Goal: Transaction & Acquisition: Purchase product/service

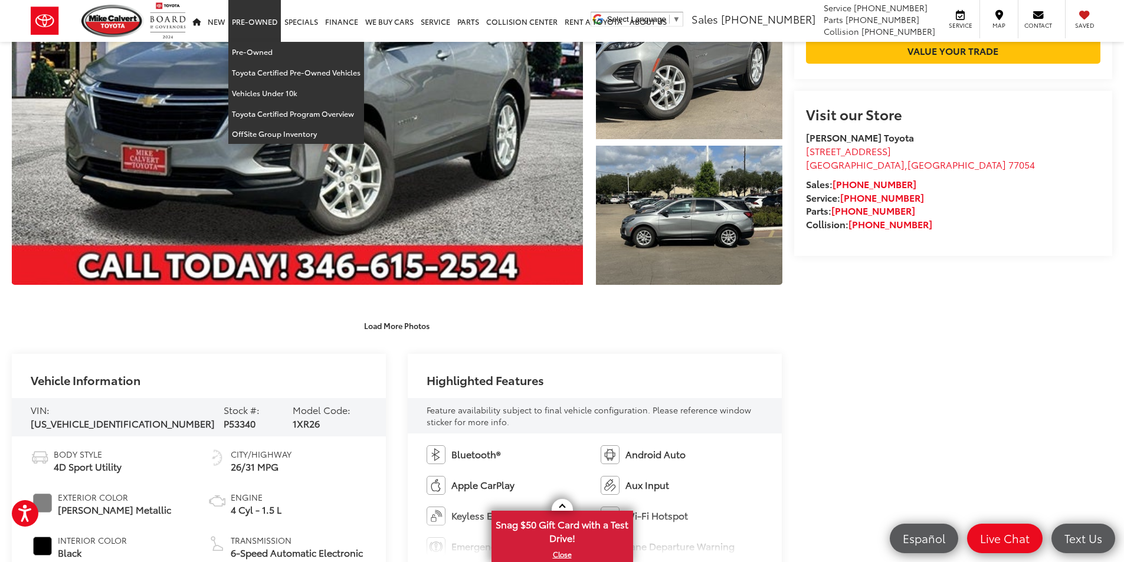
click at [268, 24] on link "Pre-Owned" at bounding box center [254, 21] width 53 height 42
click at [251, 45] on link "Pre-Owned" at bounding box center [296, 52] width 136 height 21
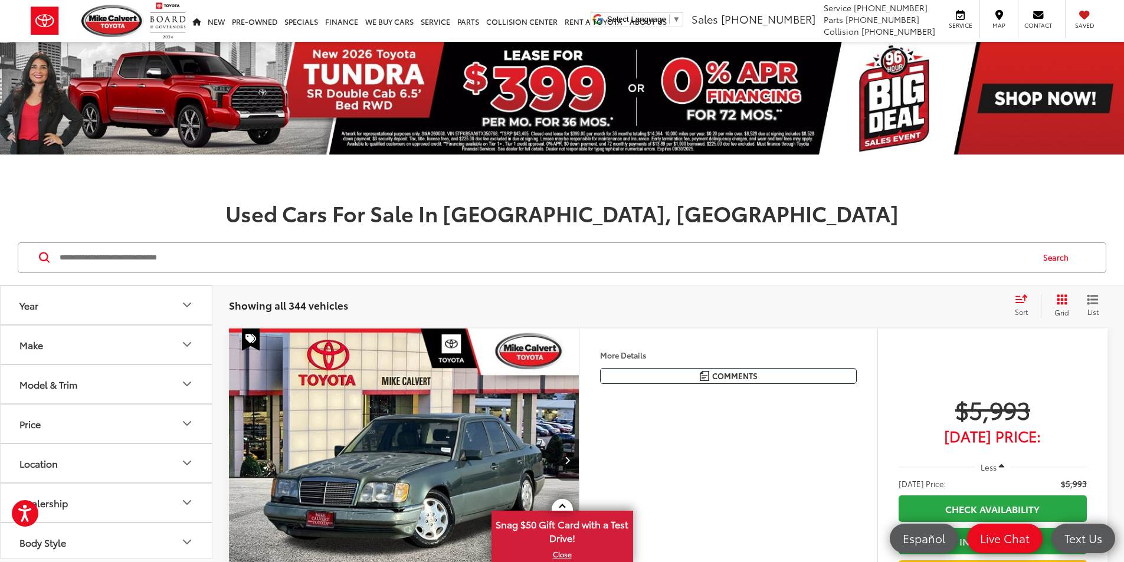
click at [145, 380] on button "Model & Trim" at bounding box center [107, 384] width 212 height 38
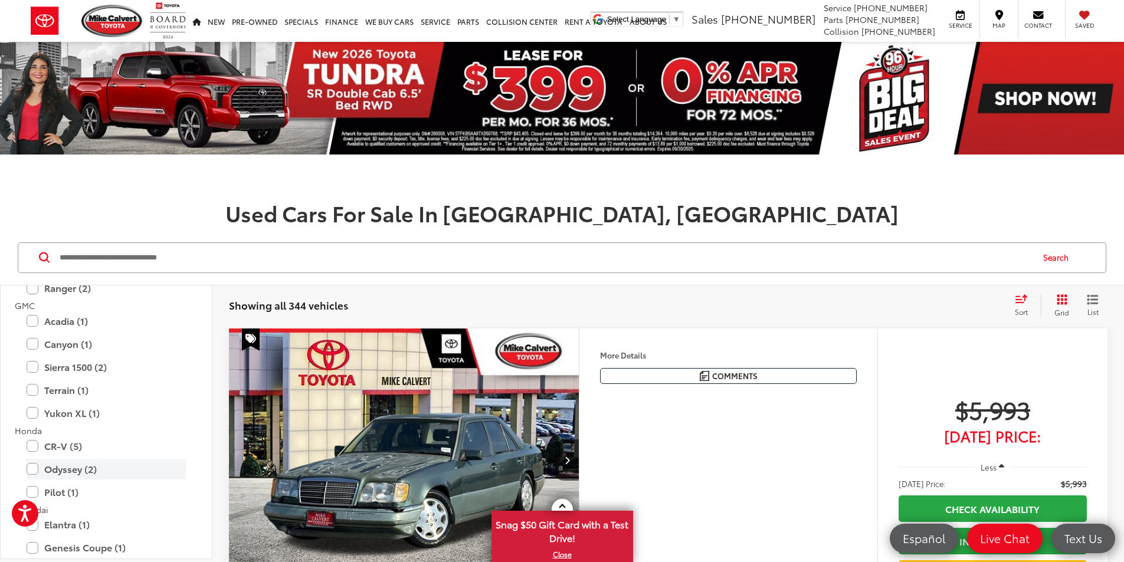
scroll to position [885, 0]
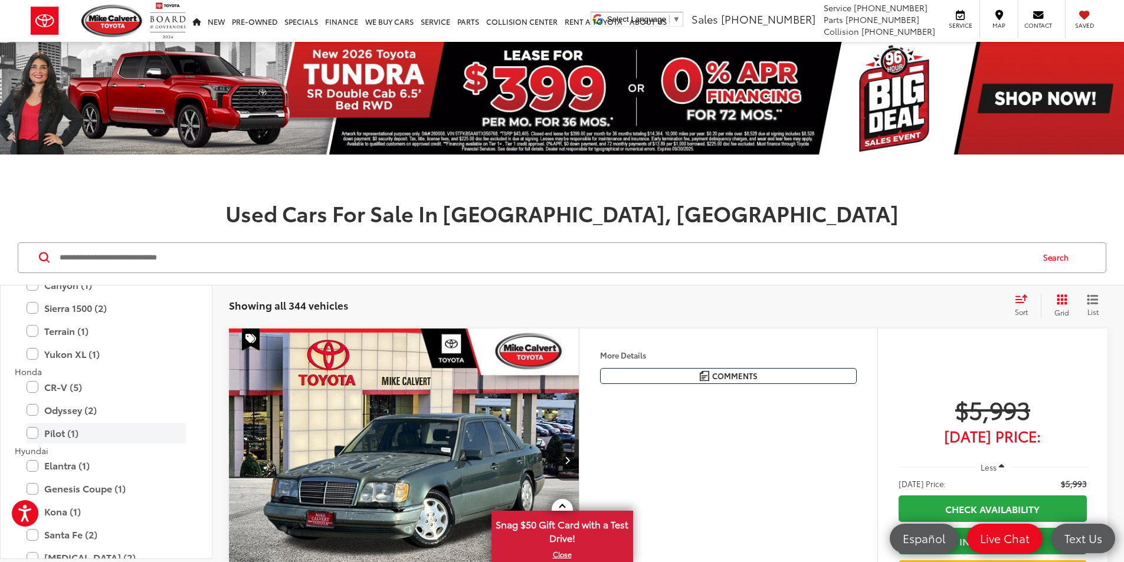
click at [34, 437] on label "Pilot (1)" at bounding box center [106, 433] width 159 height 21
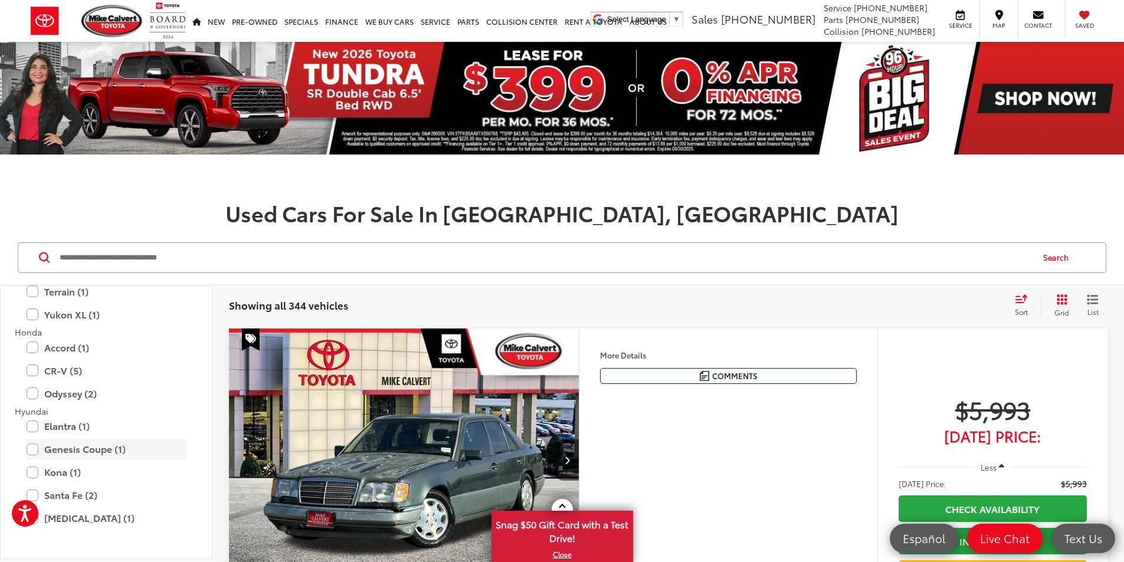
scroll to position [846, 0]
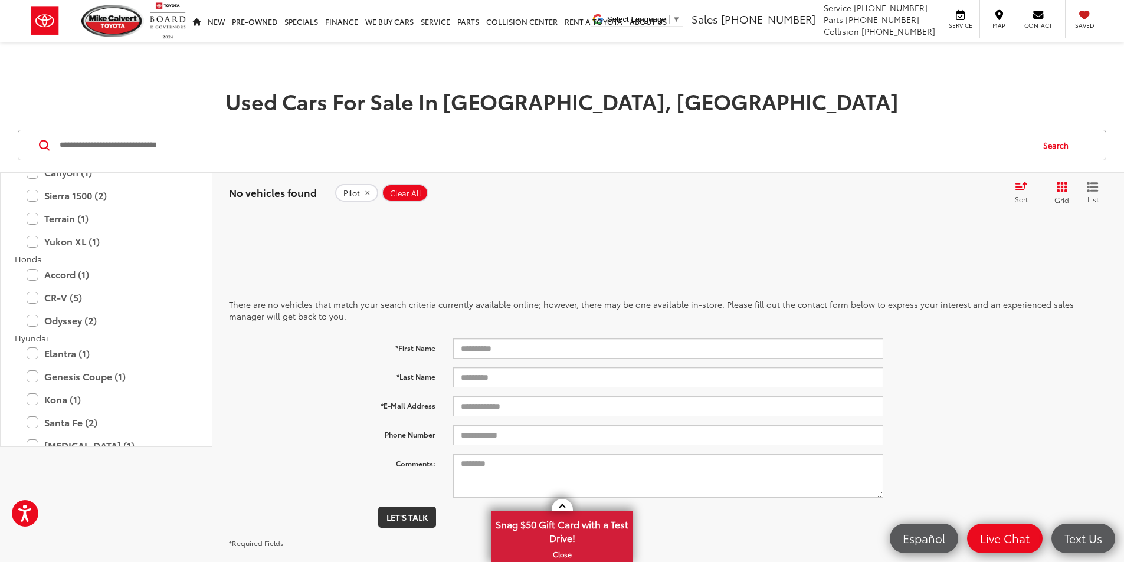
click at [365, 193] on icon "remove Pilot" at bounding box center [367, 193] width 4 height 4
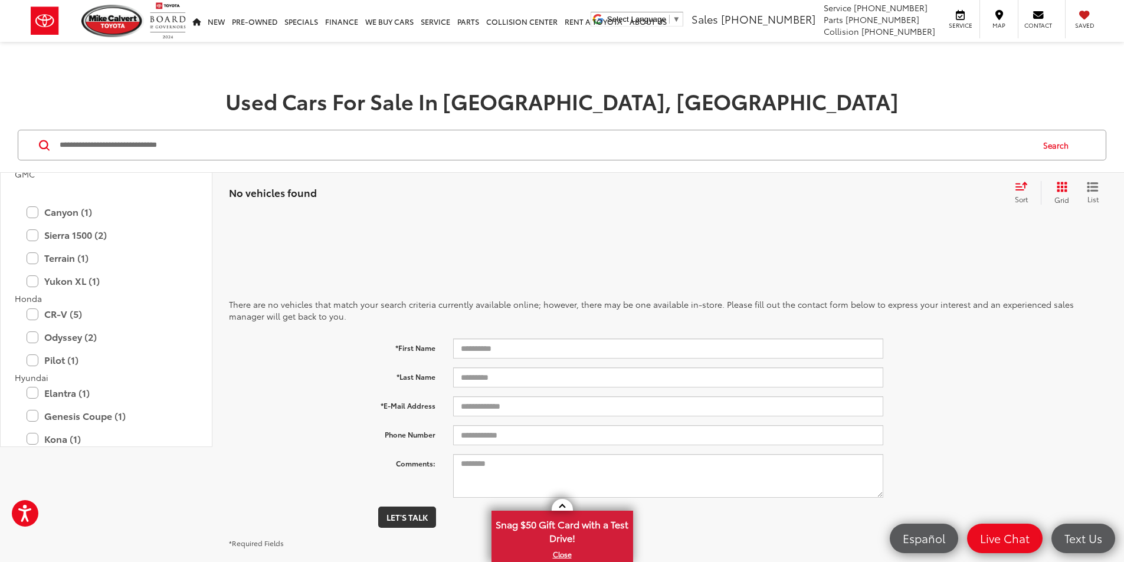
scroll to position [885, 0]
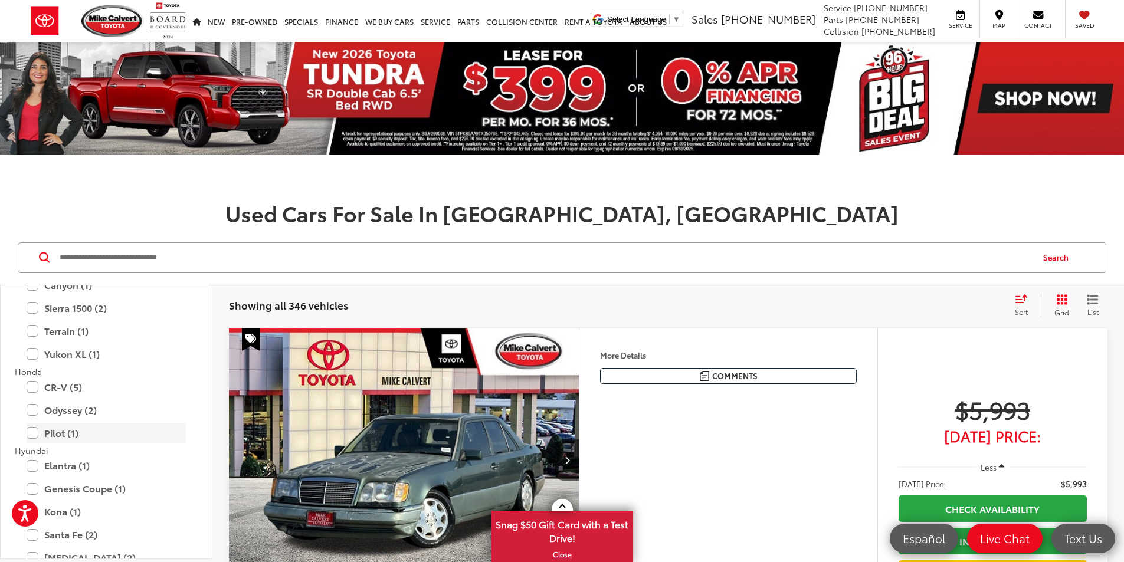
click at [56, 432] on label "Pilot (1)" at bounding box center [106, 433] width 159 height 21
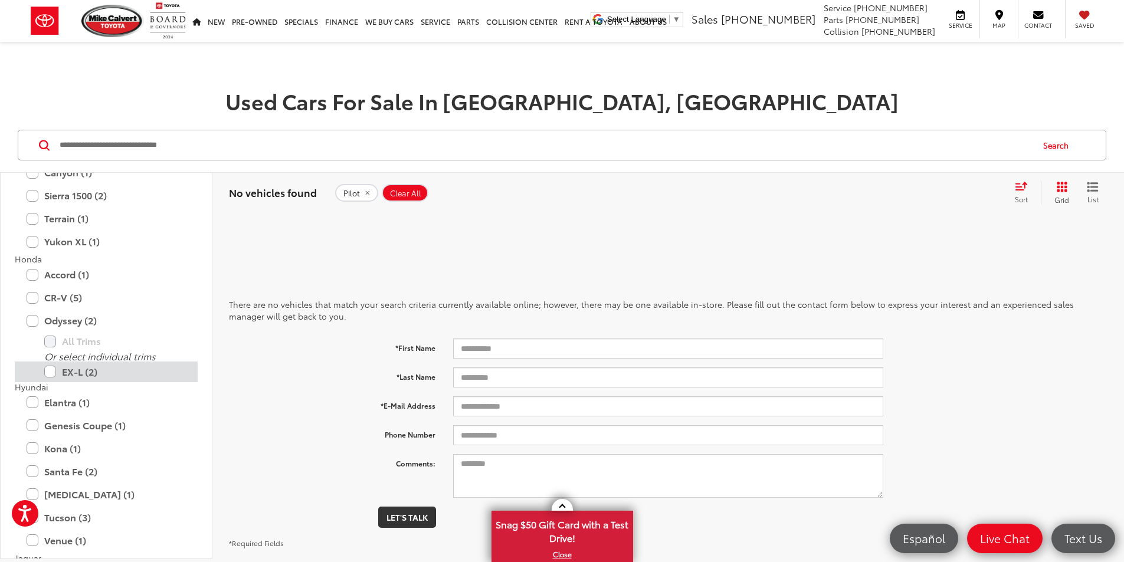
click at [60, 371] on label "EX-L (2)" at bounding box center [115, 372] width 142 height 21
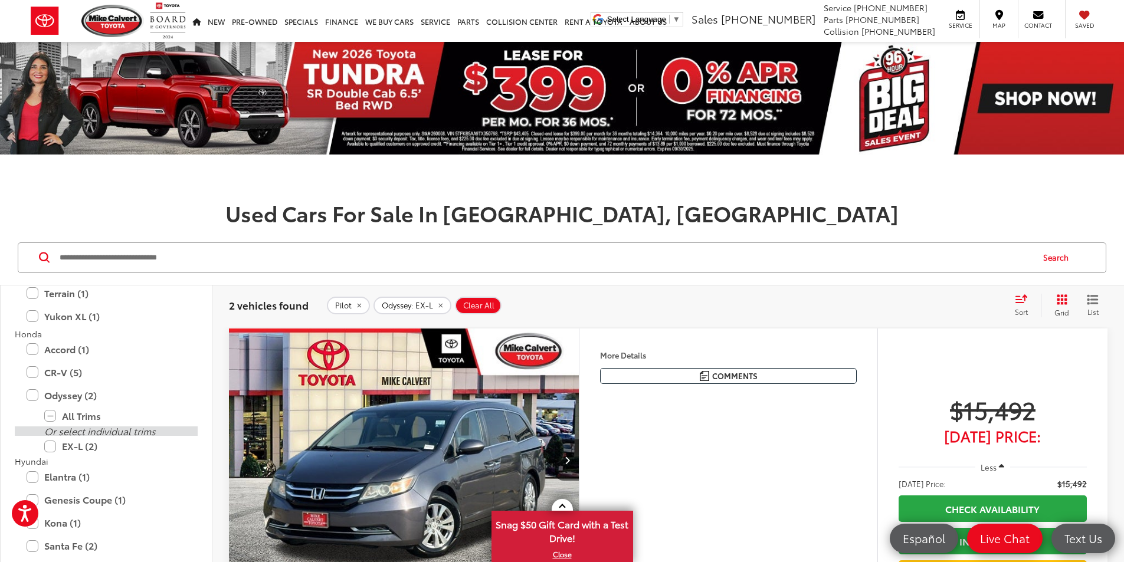
scroll to position [944, 0]
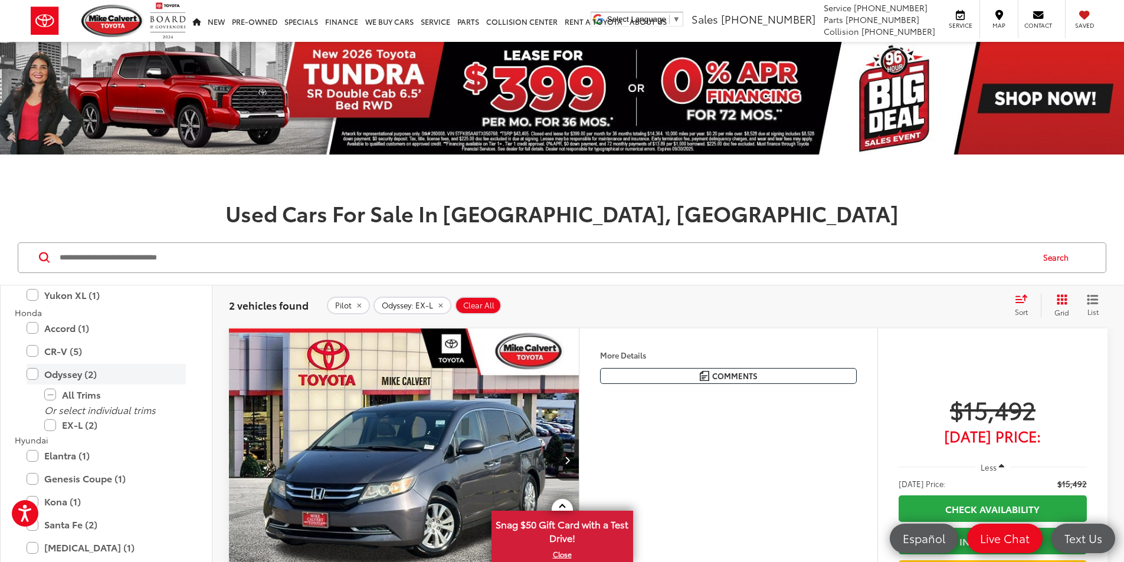
click at [33, 376] on label "Odyssey (2)" at bounding box center [106, 374] width 159 height 21
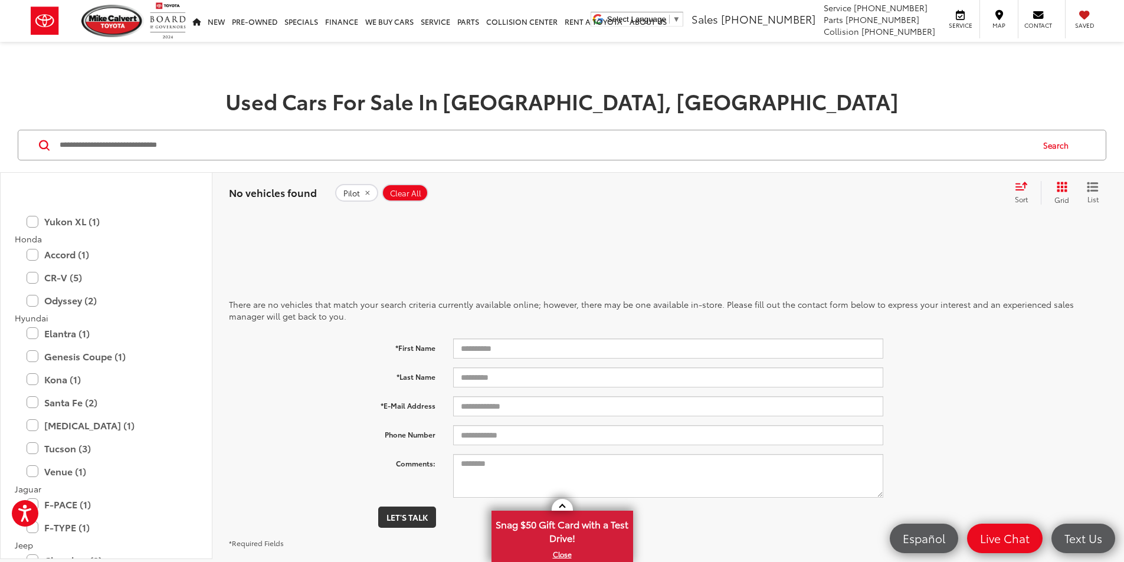
scroll to position [846, 0]
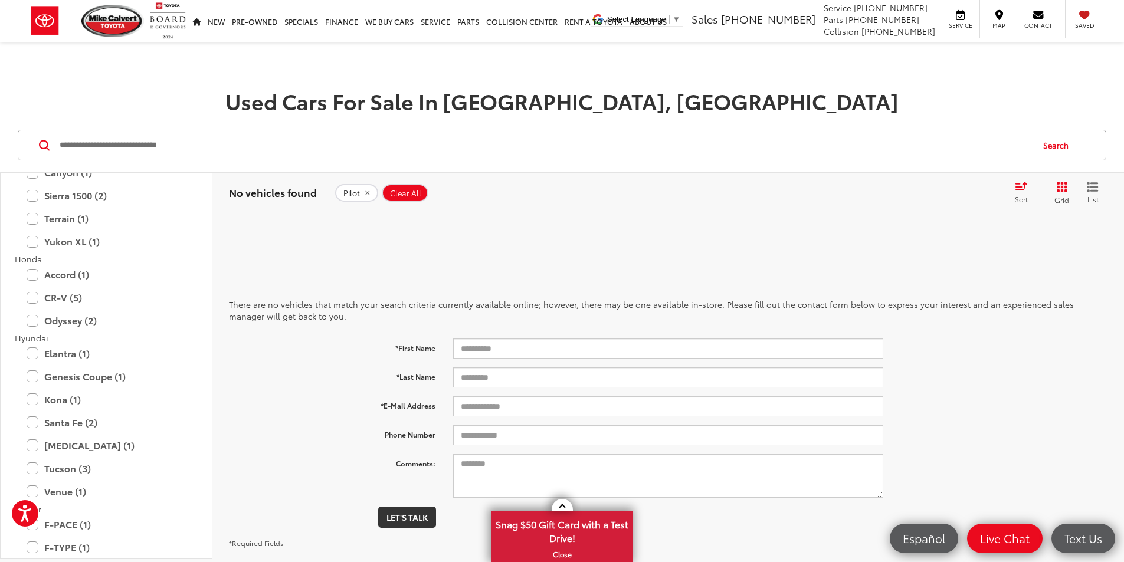
click at [406, 195] on span "Clear All" at bounding box center [405, 193] width 31 height 9
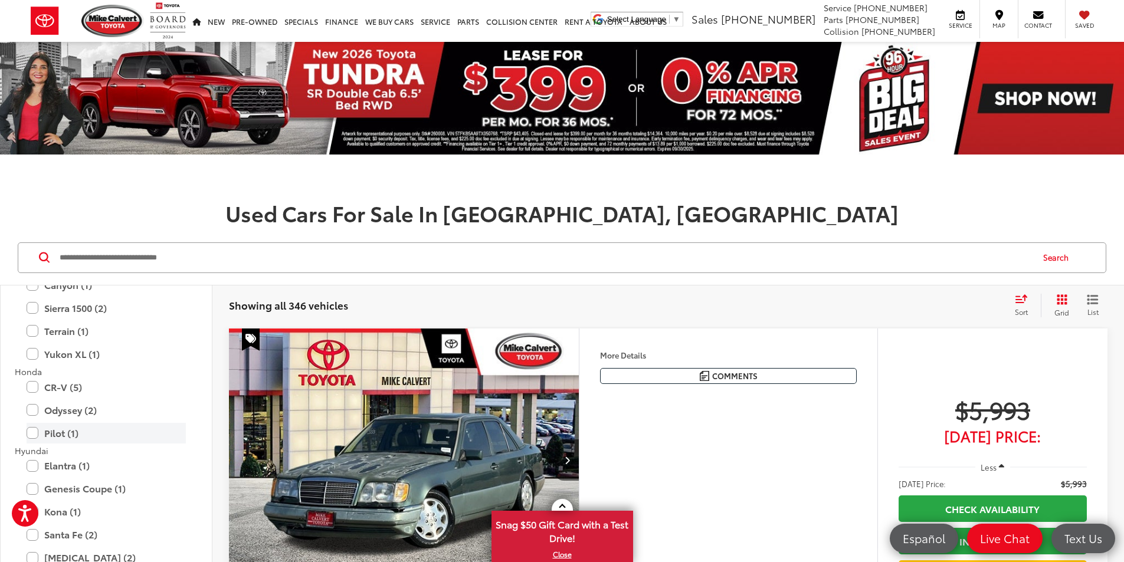
click at [50, 430] on label "Pilot (1)" at bounding box center [106, 433] width 159 height 21
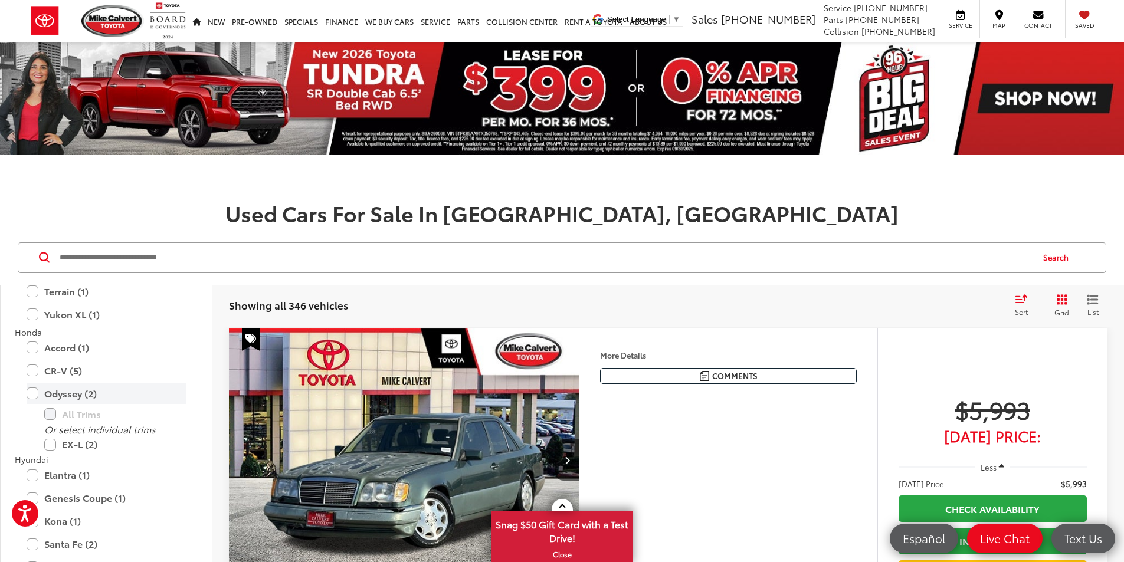
scroll to position [846, 0]
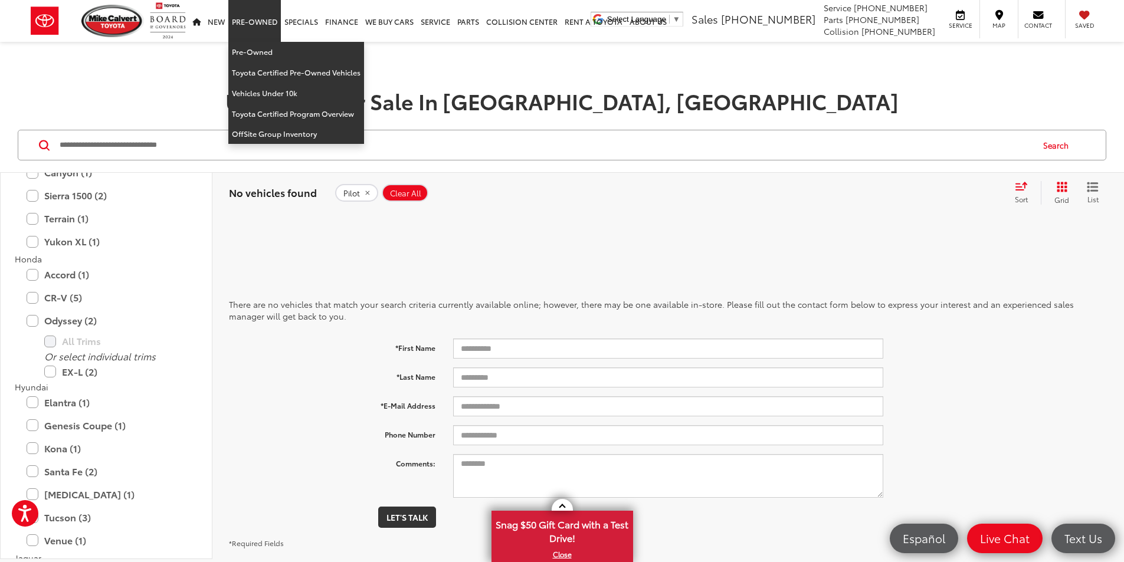
click at [240, 18] on link "Pre-Owned" at bounding box center [254, 21] width 53 height 42
click at [256, 58] on link "Pre-Owned" at bounding box center [296, 52] width 136 height 21
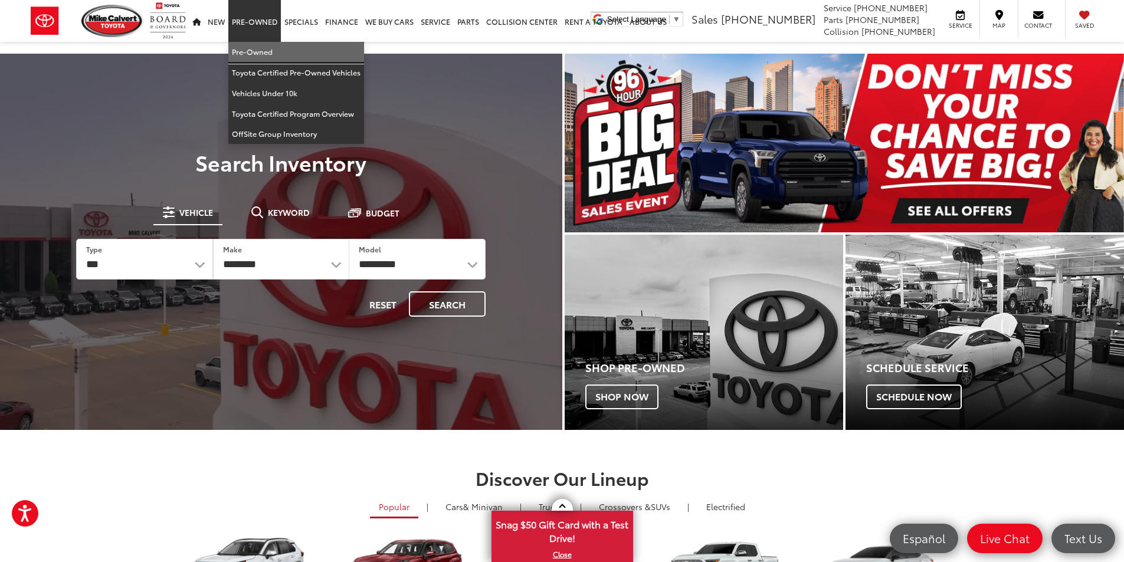
click at [256, 45] on link "Pre-Owned" at bounding box center [296, 52] width 136 height 21
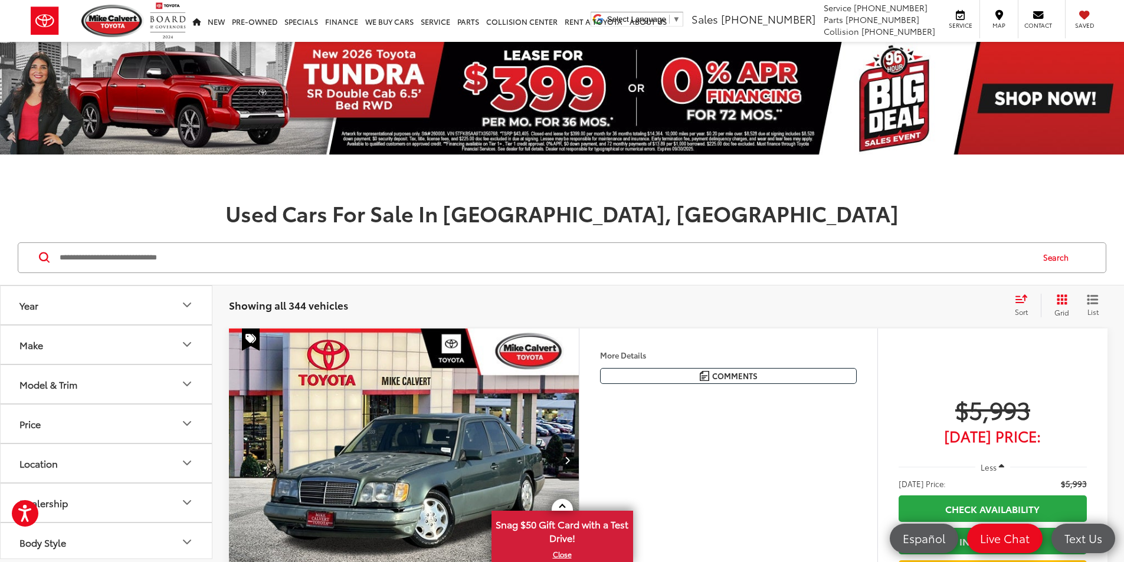
click at [459, 260] on input "Search by Make, Model, or Keyword" at bounding box center [545, 258] width 974 height 28
type input "*****"
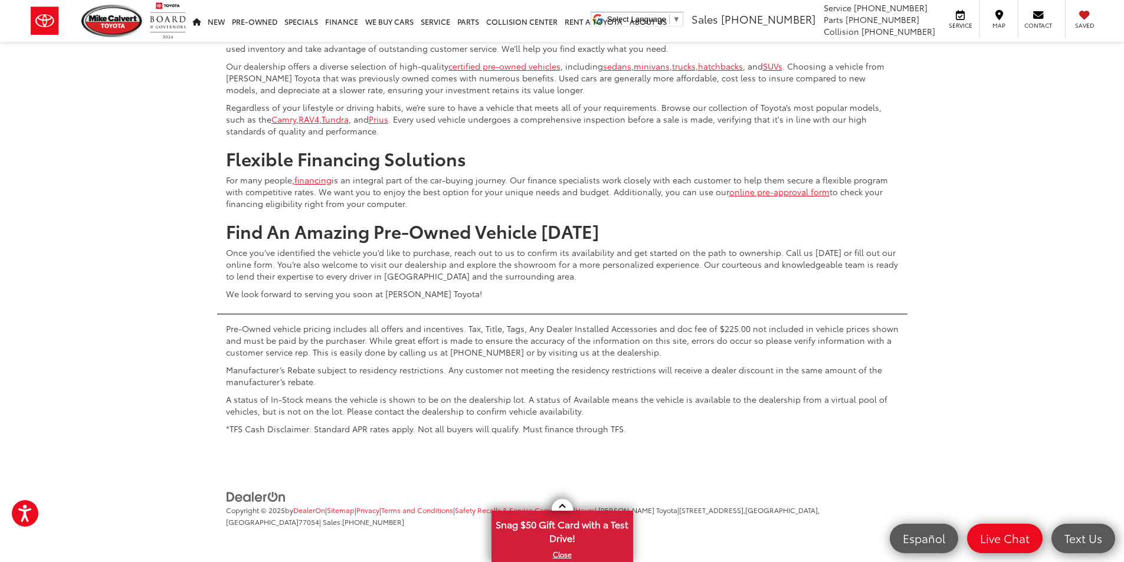
scroll to position [5666, 0]
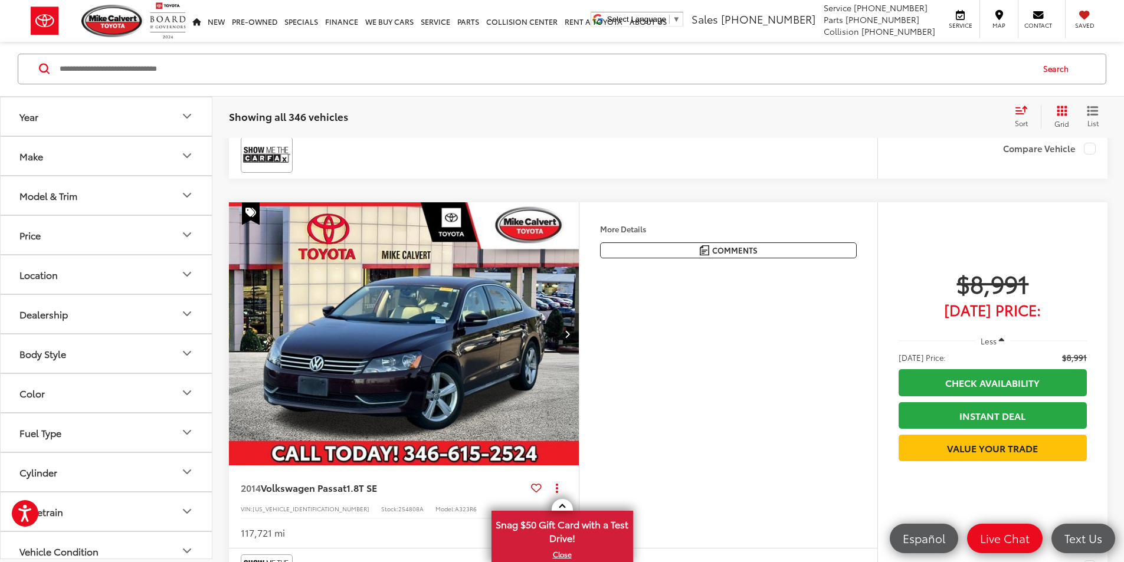
scroll to position [543, 0]
click at [99, 195] on button "Model & Trim" at bounding box center [107, 195] width 212 height 38
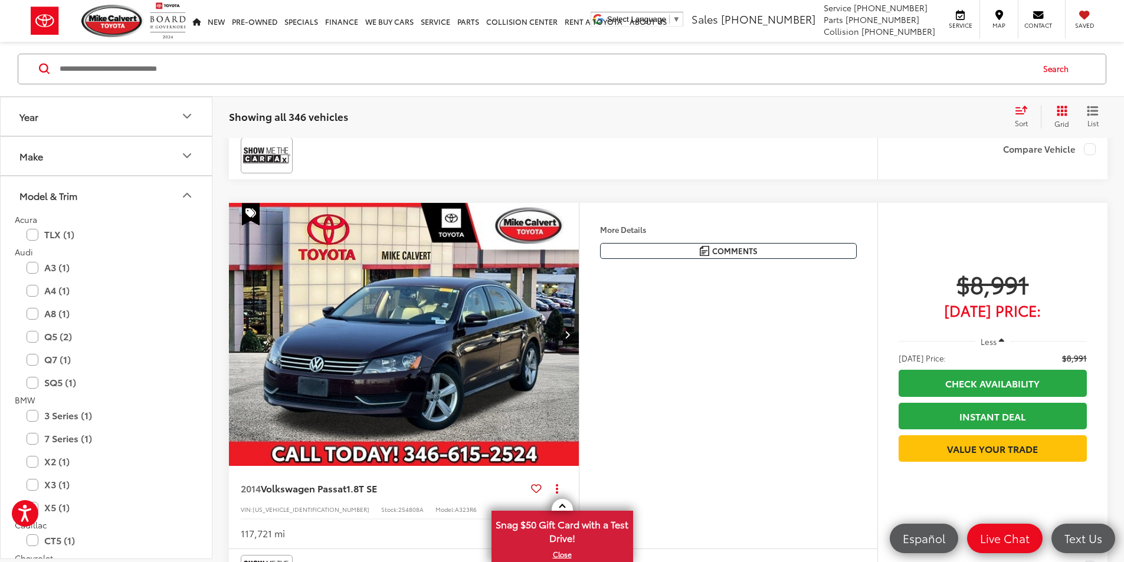
click at [127, 185] on button "Model & Trim" at bounding box center [107, 195] width 212 height 38
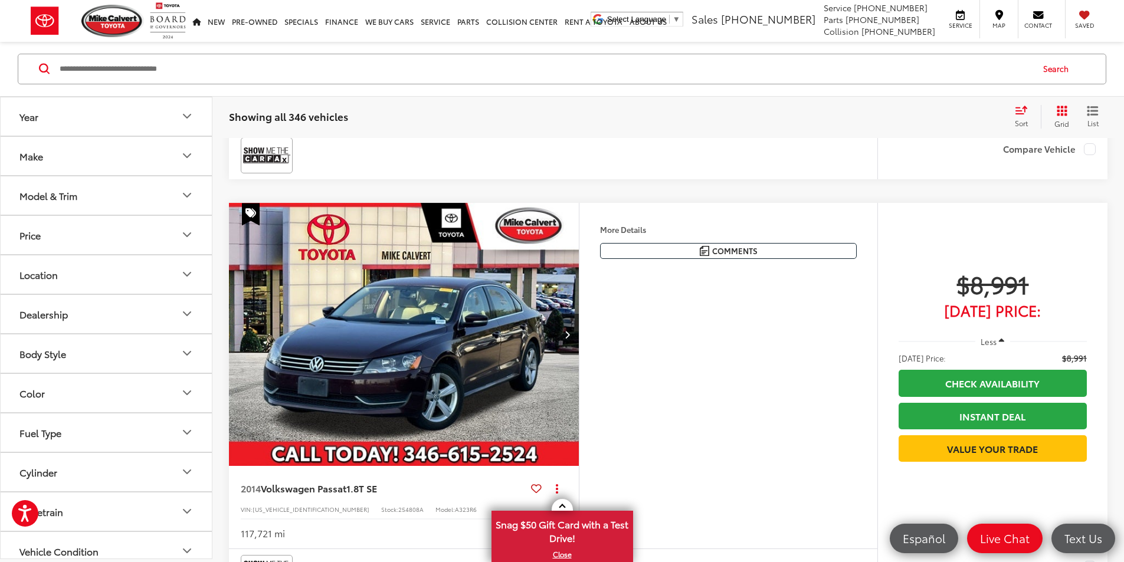
click at [139, 182] on button "Model & Trim" at bounding box center [107, 195] width 212 height 38
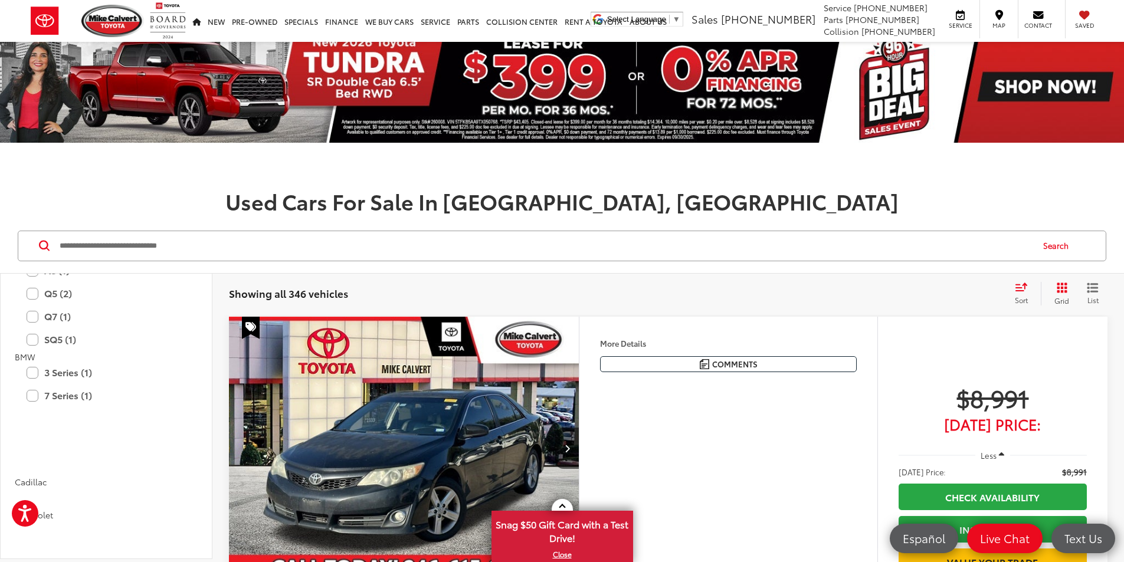
scroll to position [59, 0]
click at [171, 309] on button "Model & Trim" at bounding box center [107, 313] width 212 height 38
click at [176, 329] on button "Make" at bounding box center [107, 333] width 212 height 38
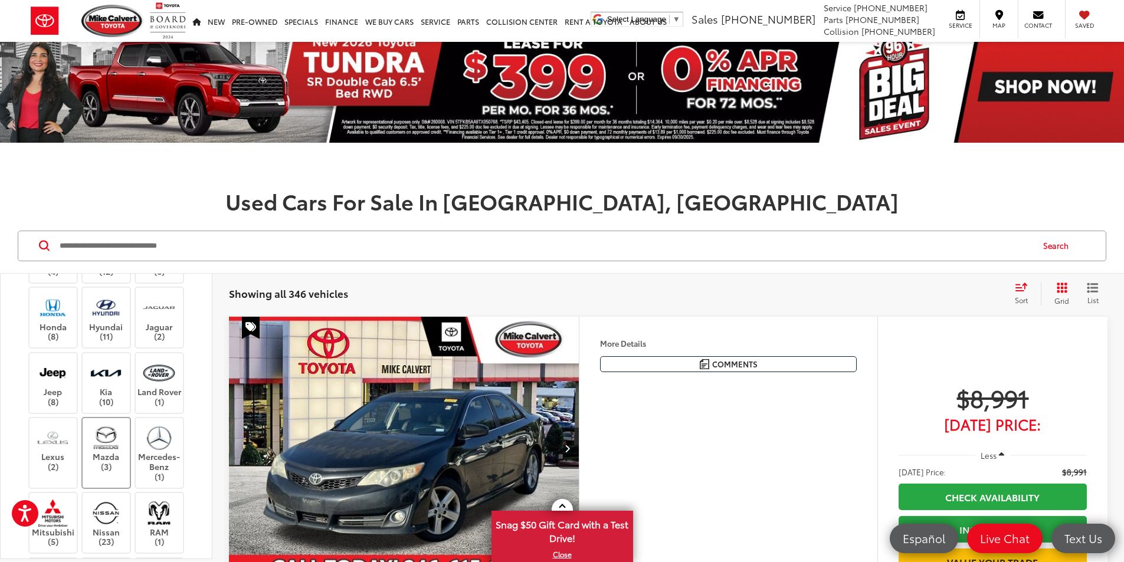
scroll to position [177, 0]
click at [41, 323] on img at bounding box center [53, 309] width 32 height 28
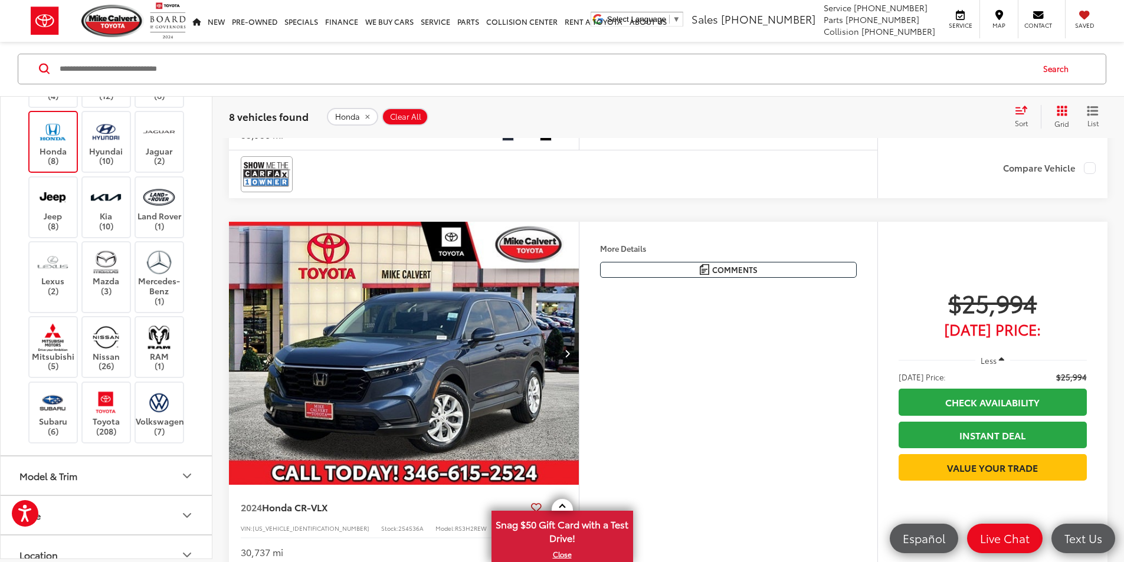
scroll to position [2216, 0]
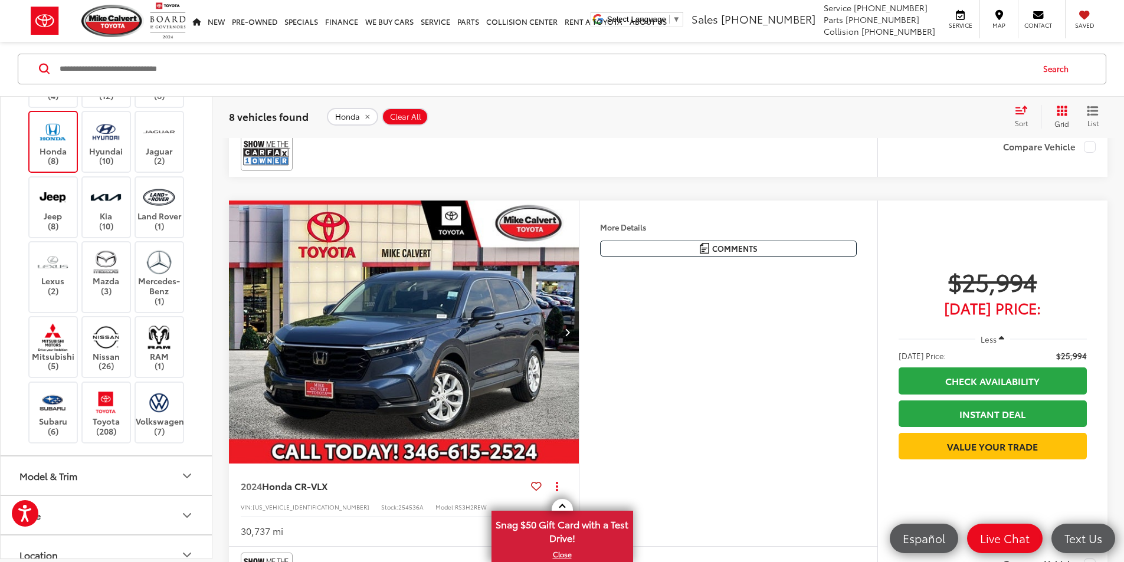
drag, startPoint x: 214, startPoint y: 54, endPoint x: 217, endPoint y: 61, distance: 8.2
click at [214, 54] on div "Search" at bounding box center [562, 69] width 1089 height 31
click at [222, 76] on input "Search by Make, Model, or Keyword" at bounding box center [545, 69] width 974 height 28
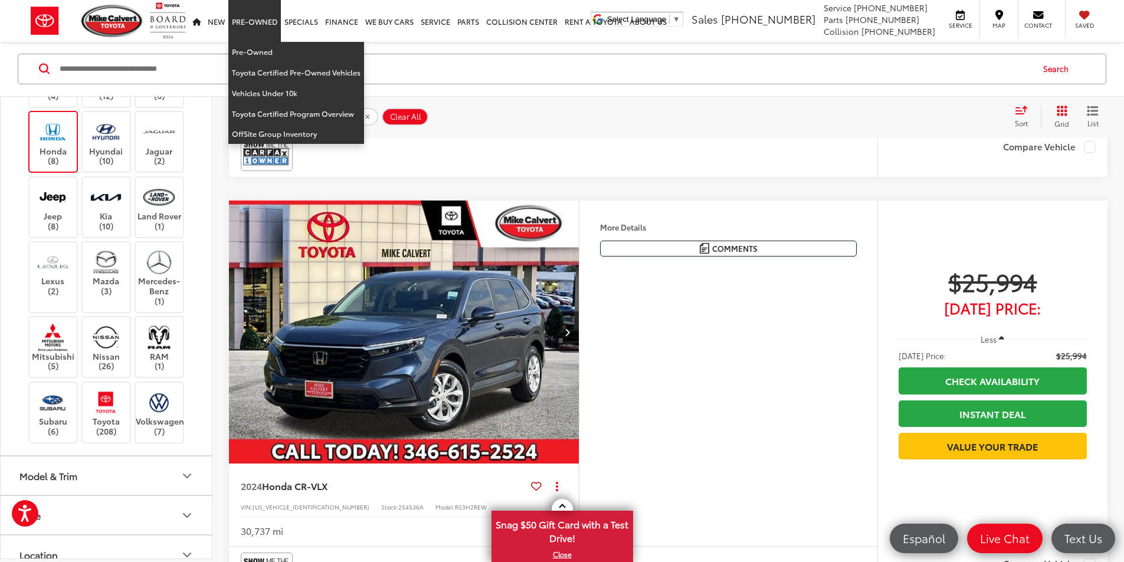
click at [260, 42] on li "Pre-Owned Pre-Owned Toyota Certified Pre-Owned Vehicles Vehicles Under 10k Toyo…" at bounding box center [254, 21] width 53 height 42
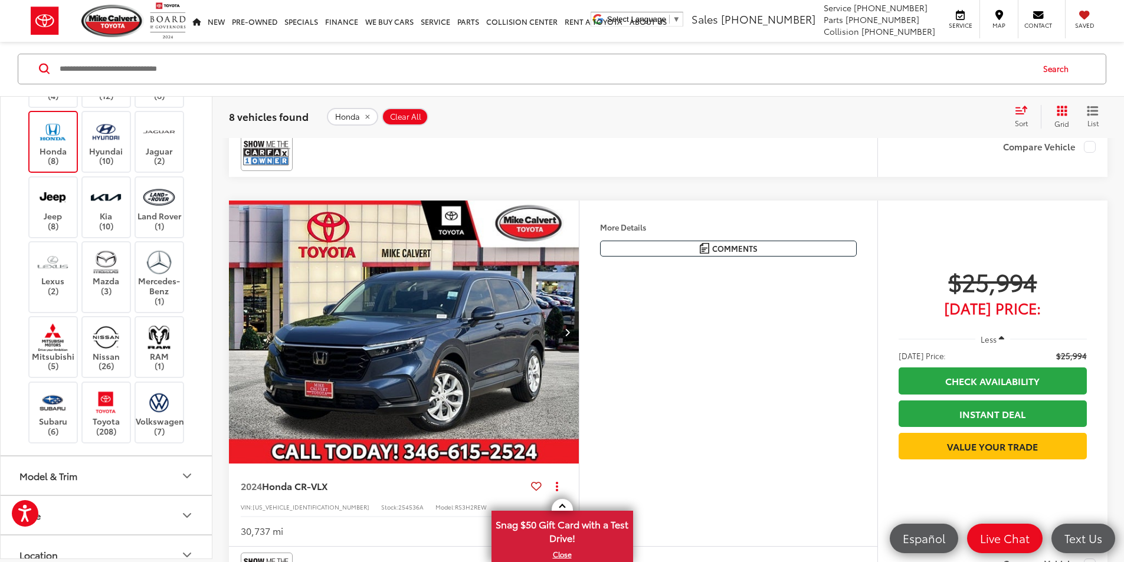
click at [260, 48] on div "Search" at bounding box center [562, 69] width 1124 height 55
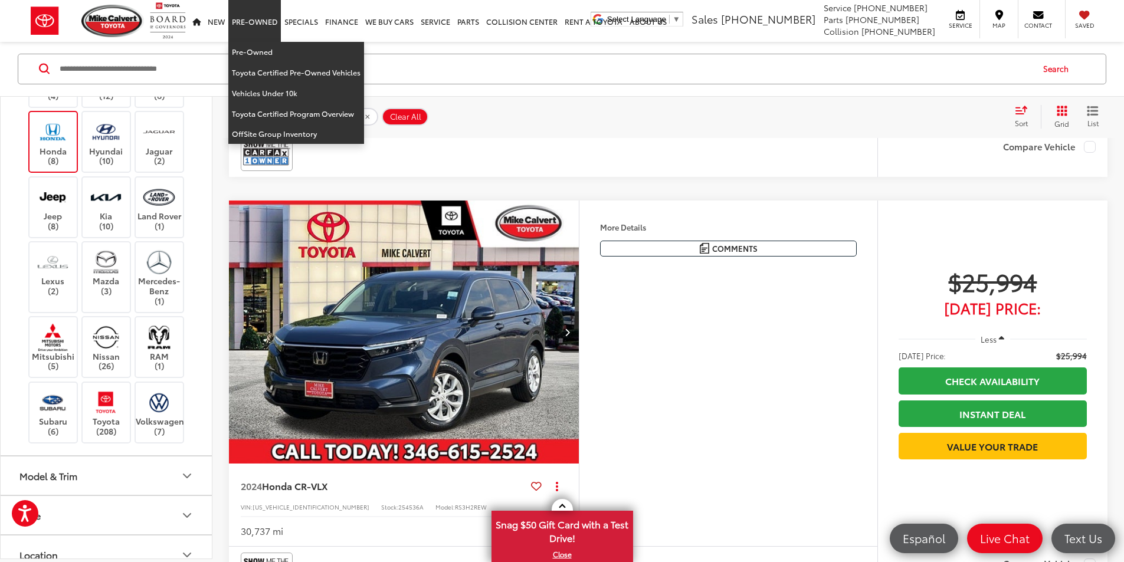
click at [256, 26] on link "Pre-Owned" at bounding box center [254, 21] width 53 height 42
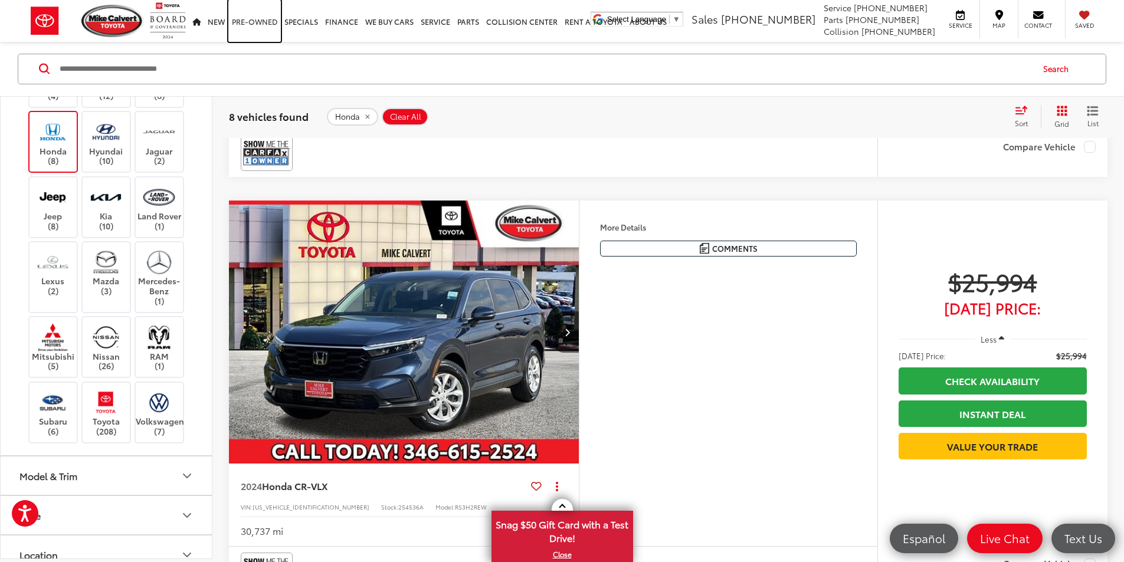
click at [255, 28] on link "Pre-Owned" at bounding box center [254, 21] width 53 height 42
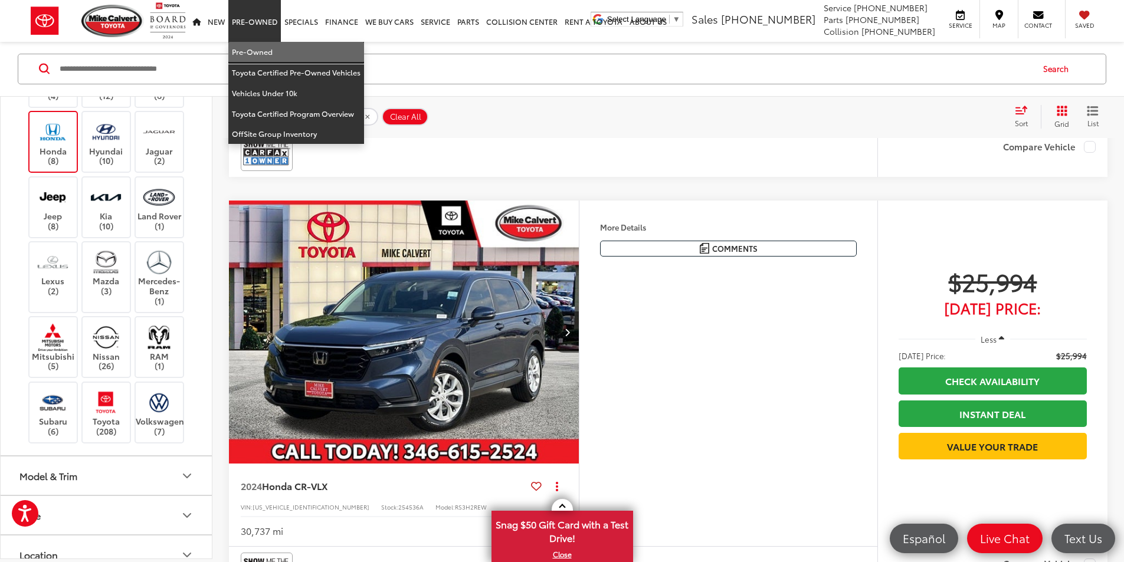
click at [255, 58] on link "Pre-Owned" at bounding box center [296, 52] width 136 height 21
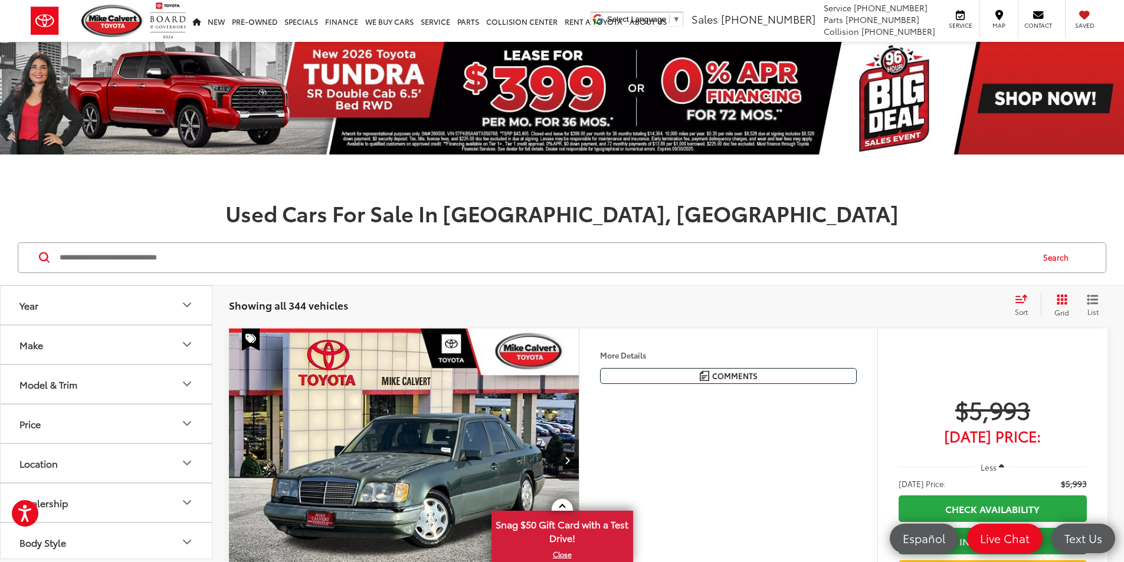
click at [391, 261] on input "Search by Make, Model, or Keyword" at bounding box center [545, 258] width 974 height 28
type input "******"
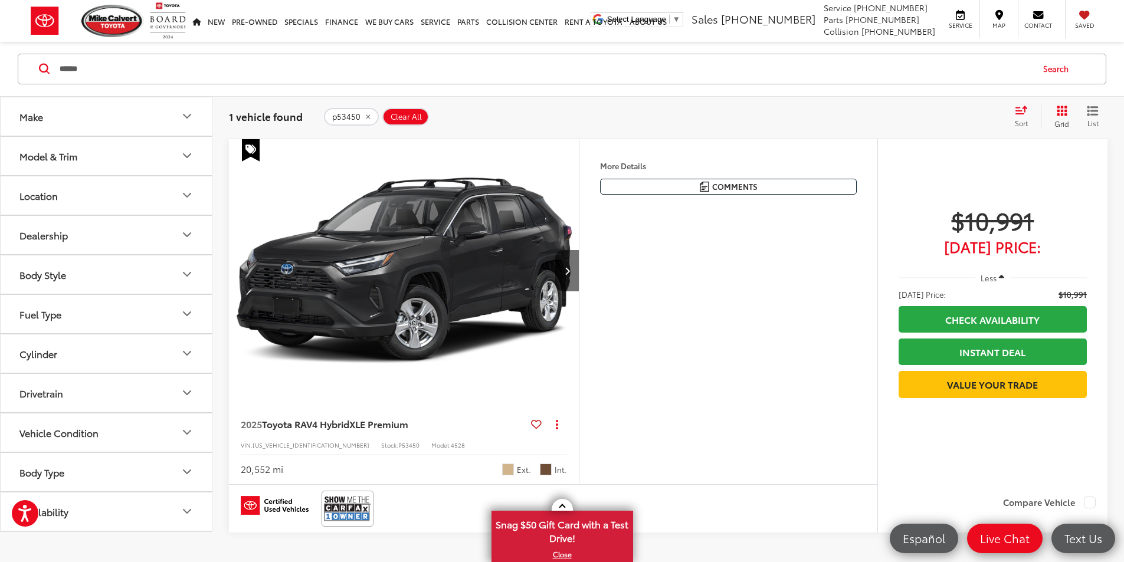
scroll to position [177, 0]
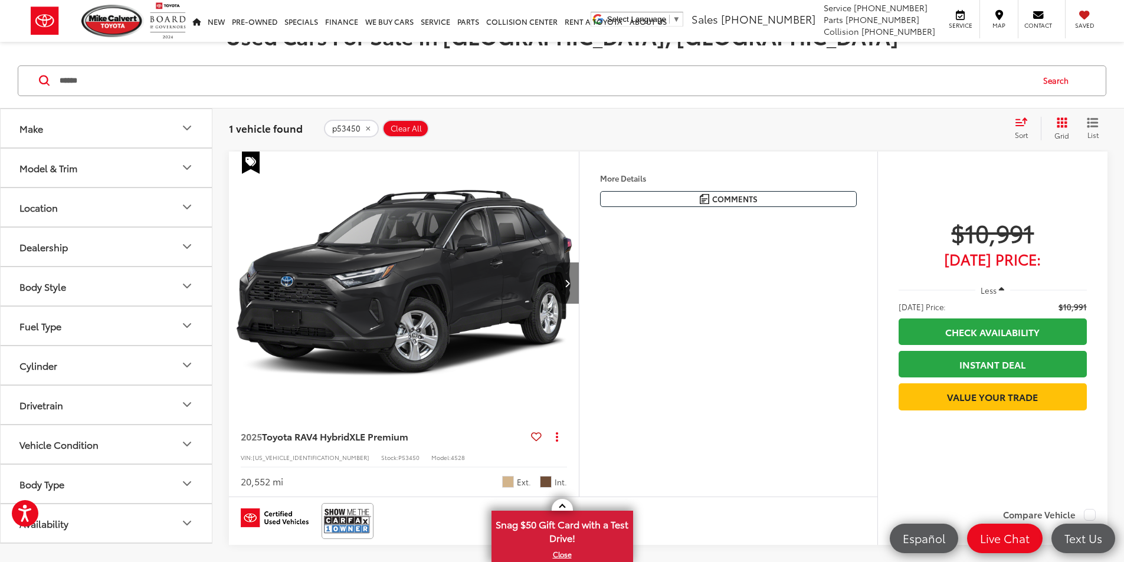
click at [570, 287] on icon "Next image" at bounding box center [567, 283] width 5 height 8
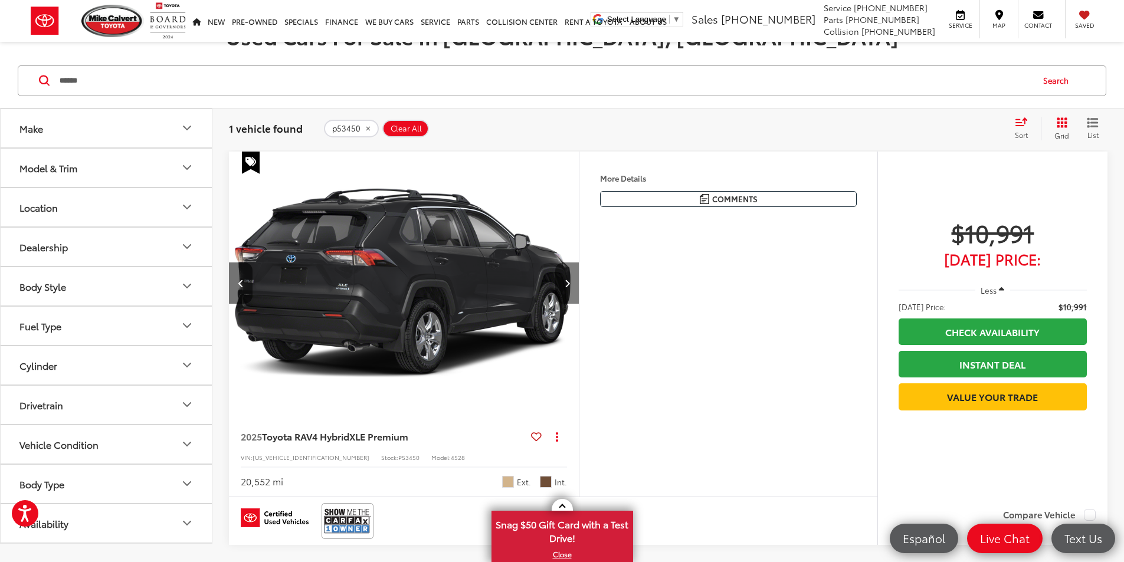
click at [570, 287] on icon "Next image" at bounding box center [567, 283] width 5 height 8
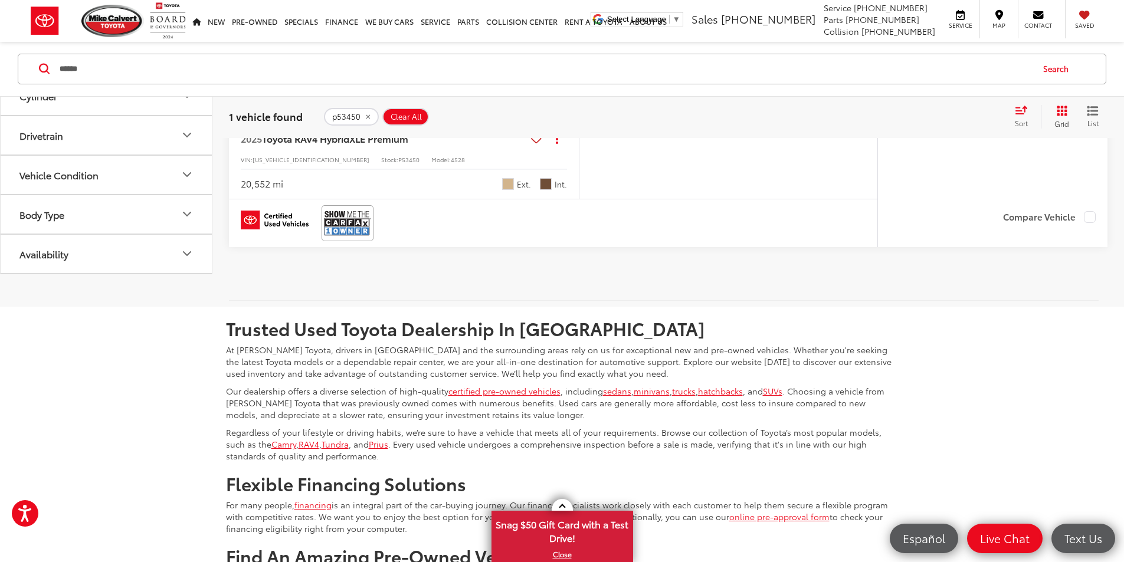
scroll to position [472, 0]
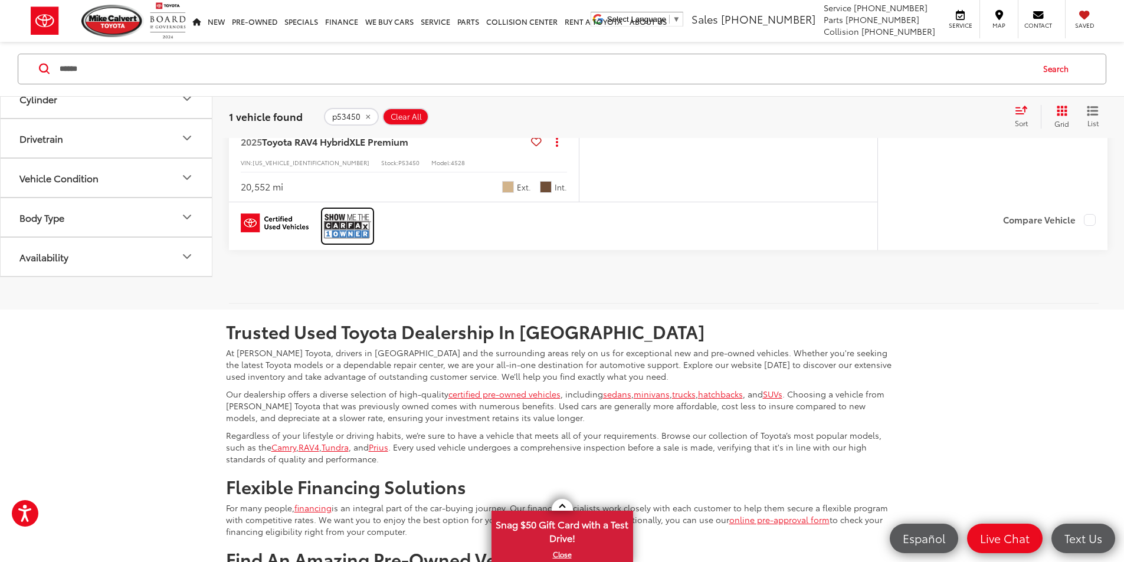
click at [348, 242] on img at bounding box center [347, 226] width 47 height 31
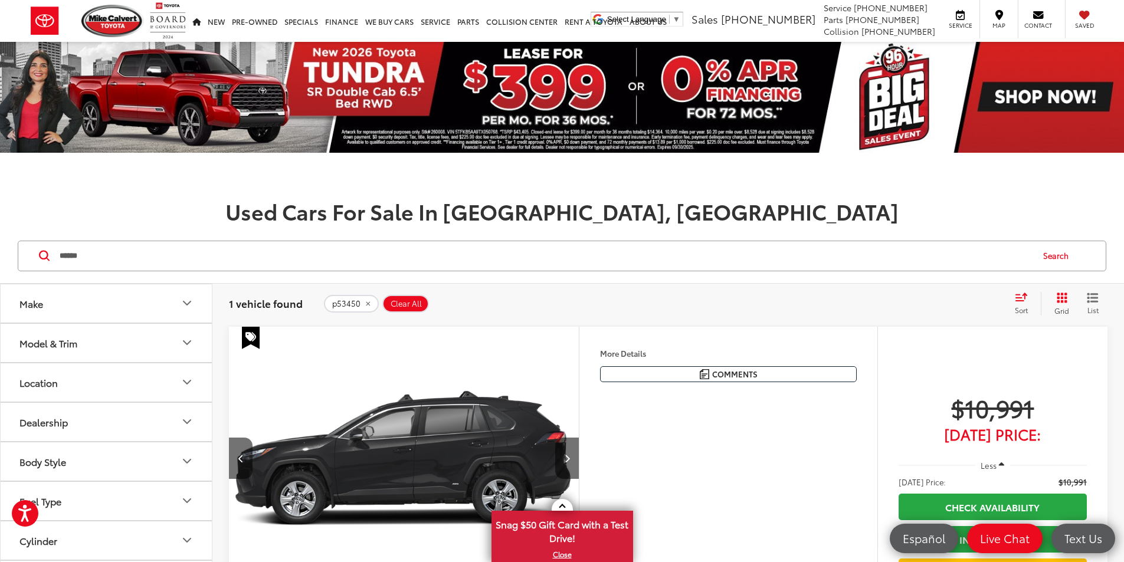
scroll to position [0, 0]
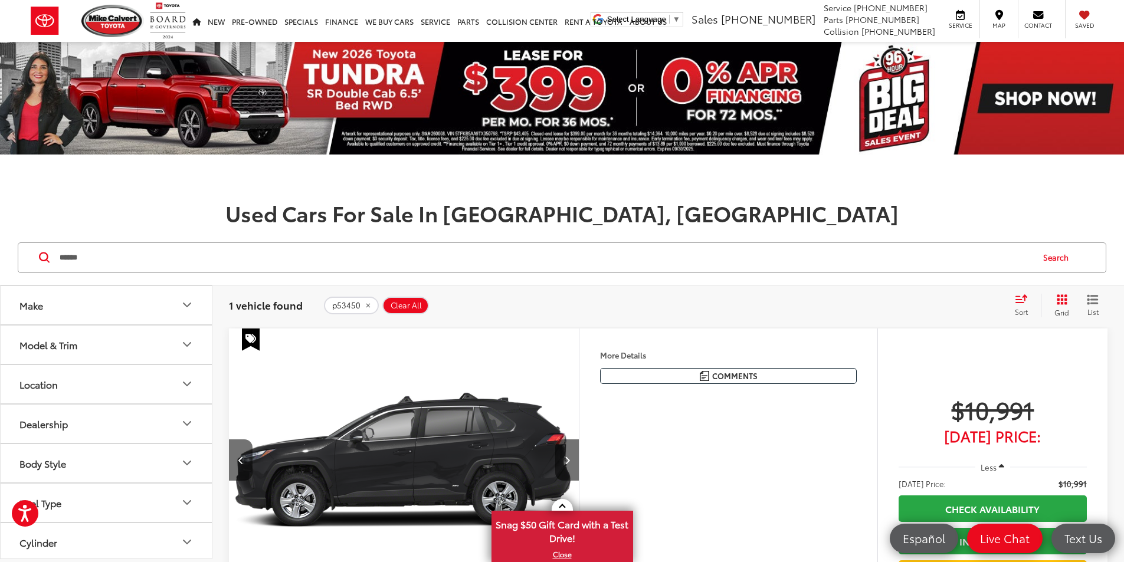
click at [525, 300] on div "p53450 Clear All + 0" at bounding box center [664, 306] width 680 height 18
drag, startPoint x: 409, startPoint y: 315, endPoint x: 414, endPoint y: 310, distance: 7.5
click at [411, 315] on div "1 vehicle found p53450 Clear All + 0 test Sort Price: High to Low Price: Low to…" at bounding box center [668, 306] width 879 height 24
click at [414, 304] on span "Clear All" at bounding box center [406, 305] width 31 height 9
